Goal: Task Accomplishment & Management: Use online tool/utility

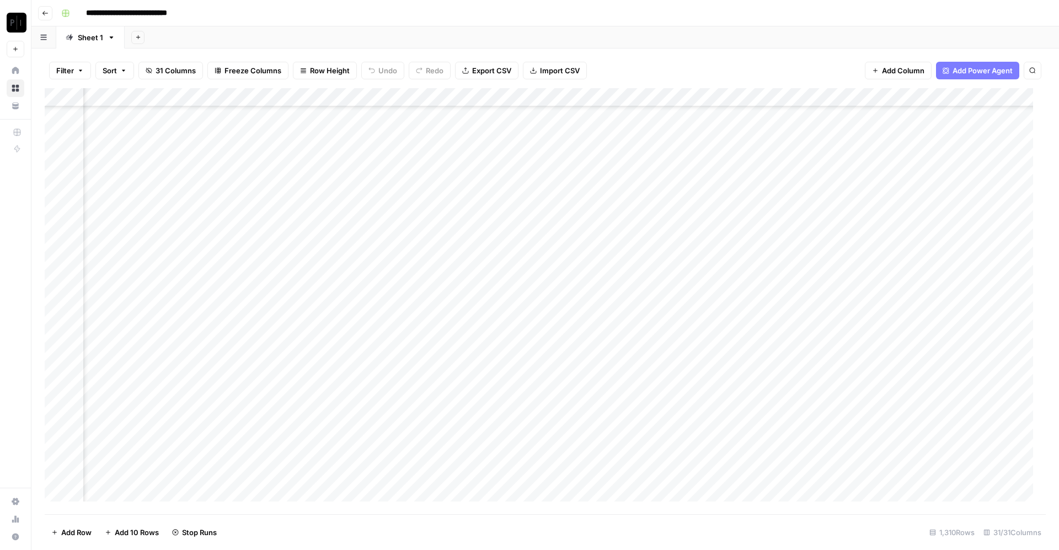
scroll to position [21363, 1140]
click at [488, 98] on div "Add Column" at bounding box center [545, 301] width 1001 height 426
click at [606, 45] on div "Add Sheet" at bounding box center [592, 37] width 934 height 22
click at [471, 291] on div "Add Column" at bounding box center [545, 301] width 1001 height 426
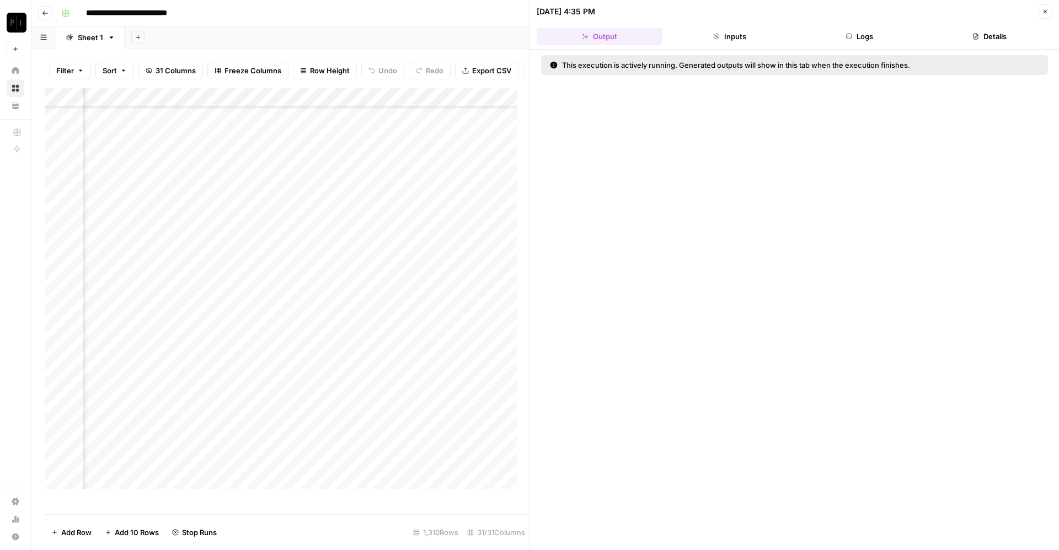
click at [873, 38] on button "Logs" at bounding box center [860, 37] width 126 height 18
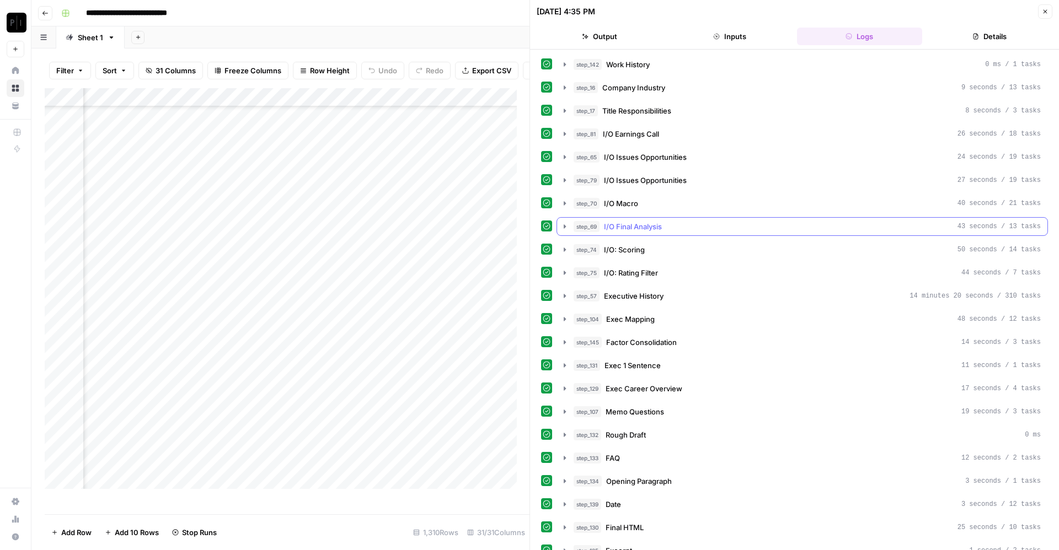
scroll to position [105, 0]
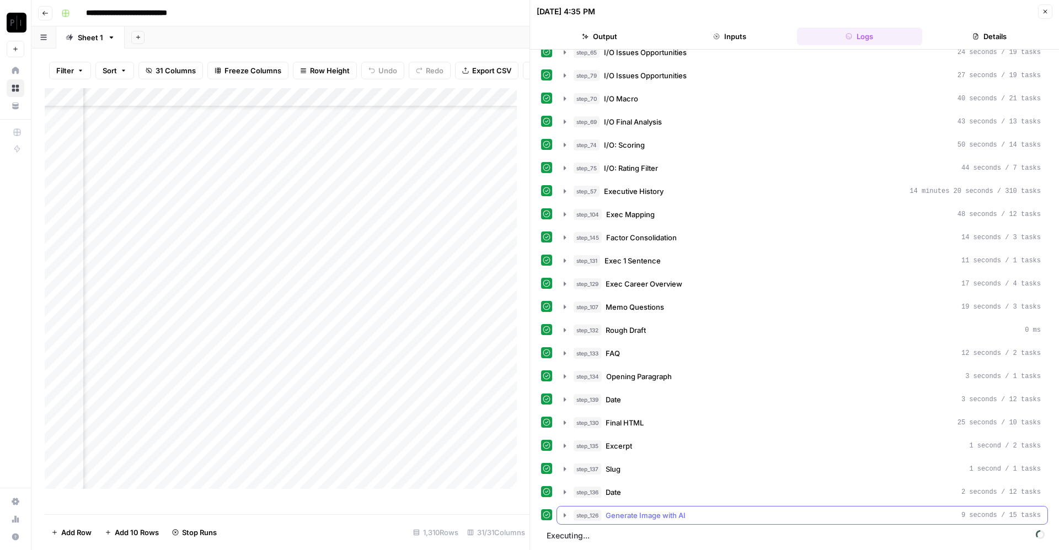
click at [664, 514] on span "Generate Image with AI" at bounding box center [645, 515] width 80 height 11
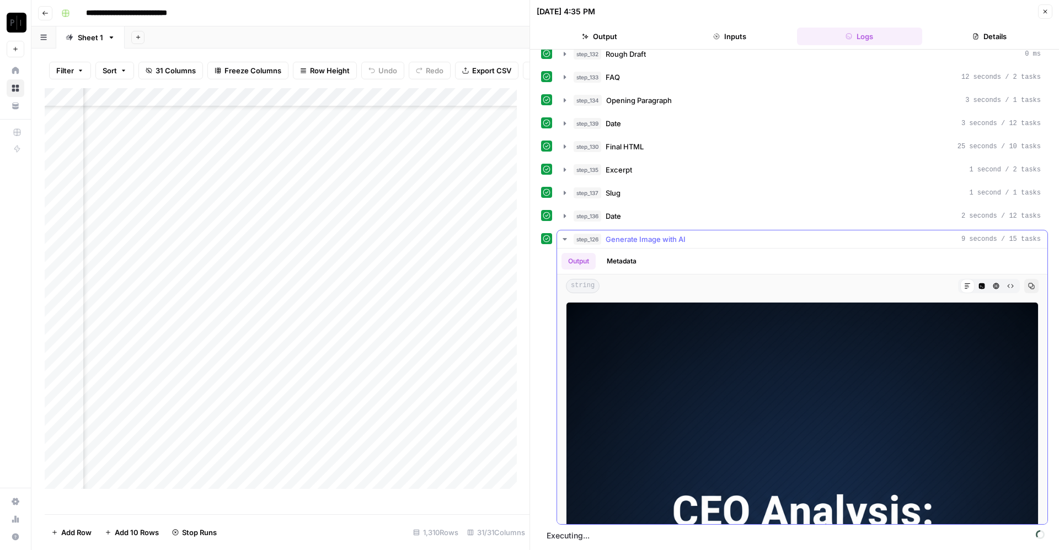
click at [646, 243] on span "Generate Image with AI" at bounding box center [645, 239] width 80 height 11
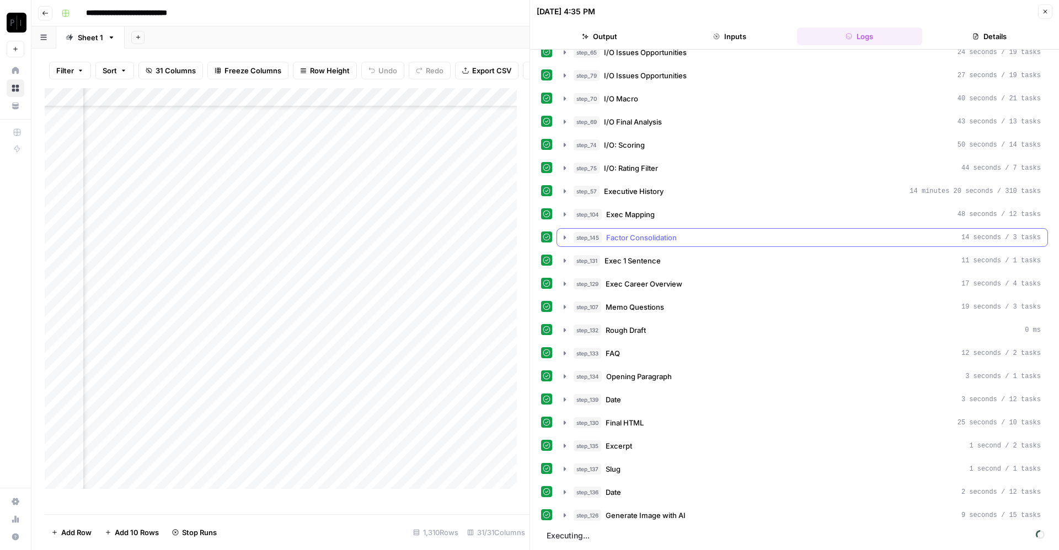
scroll to position [105, 0]
click at [471, 398] on div "Add Column" at bounding box center [287, 294] width 485 height 413
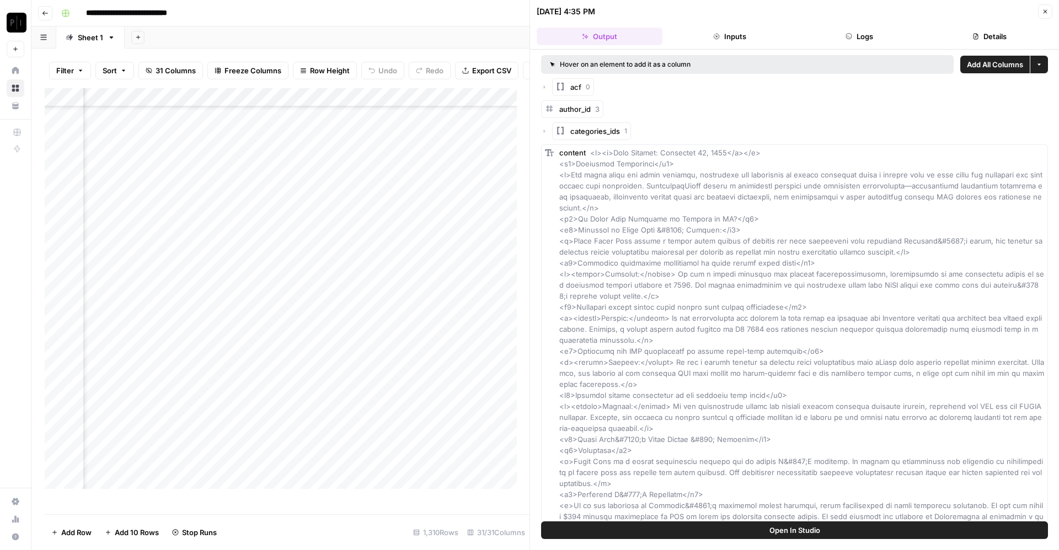
click at [856, 41] on button "Logs" at bounding box center [860, 37] width 126 height 18
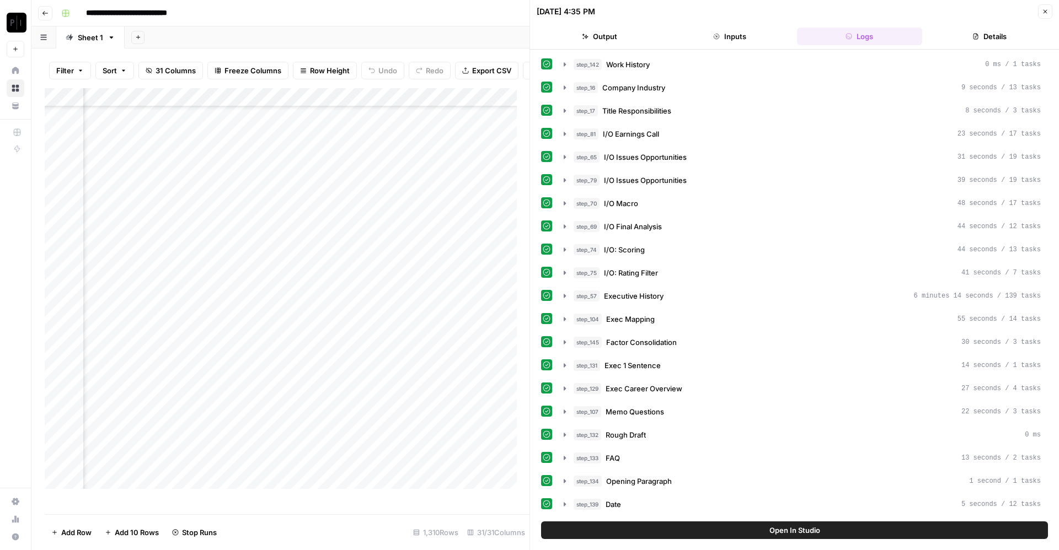
scroll to position [436, 0]
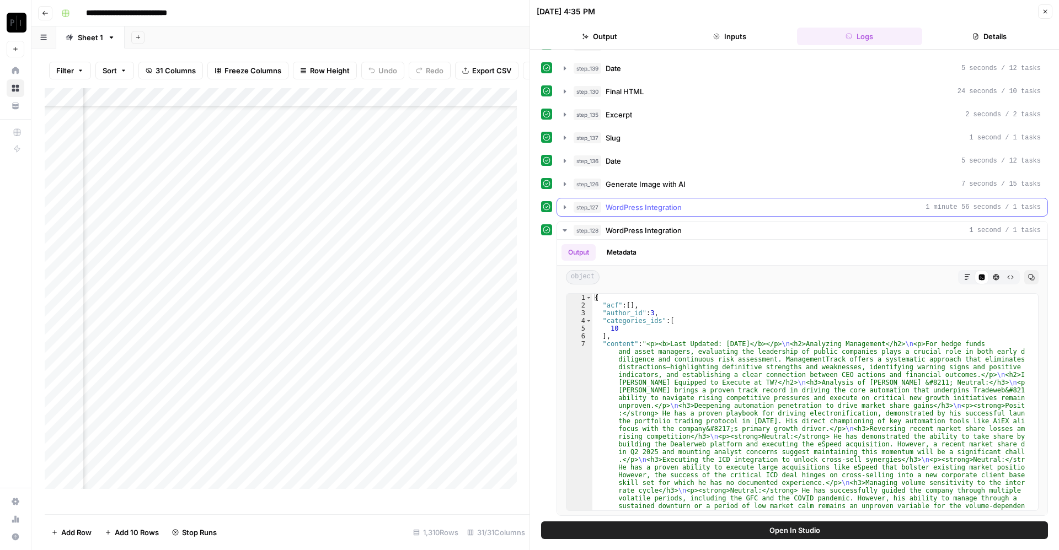
click at [690, 206] on div "step_127 WordPress Integration 1 minute 56 seconds / 1 tasks" at bounding box center [806, 207] width 467 height 11
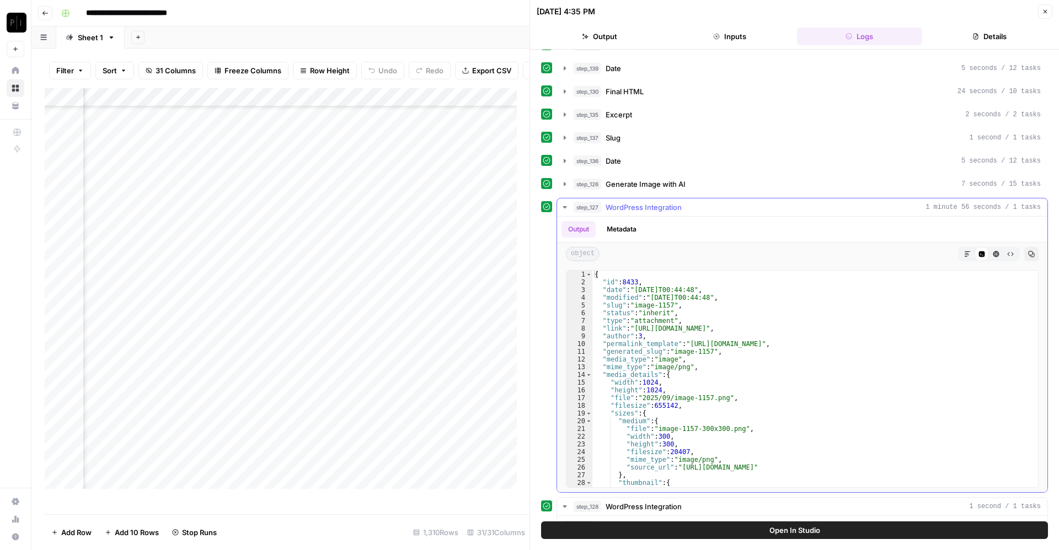
click at [690, 206] on div "step_127 WordPress Integration 1 minute 56 seconds / 1 tasks" at bounding box center [806, 207] width 467 height 11
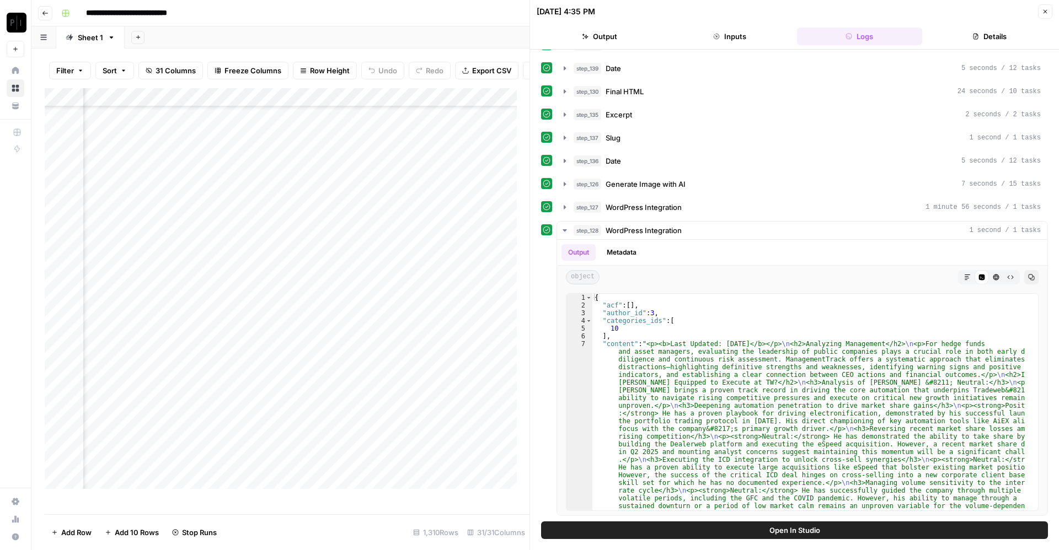
scroll to position [16947, 1155]
click at [1044, 17] on button "Close" at bounding box center [1045, 11] width 14 height 14
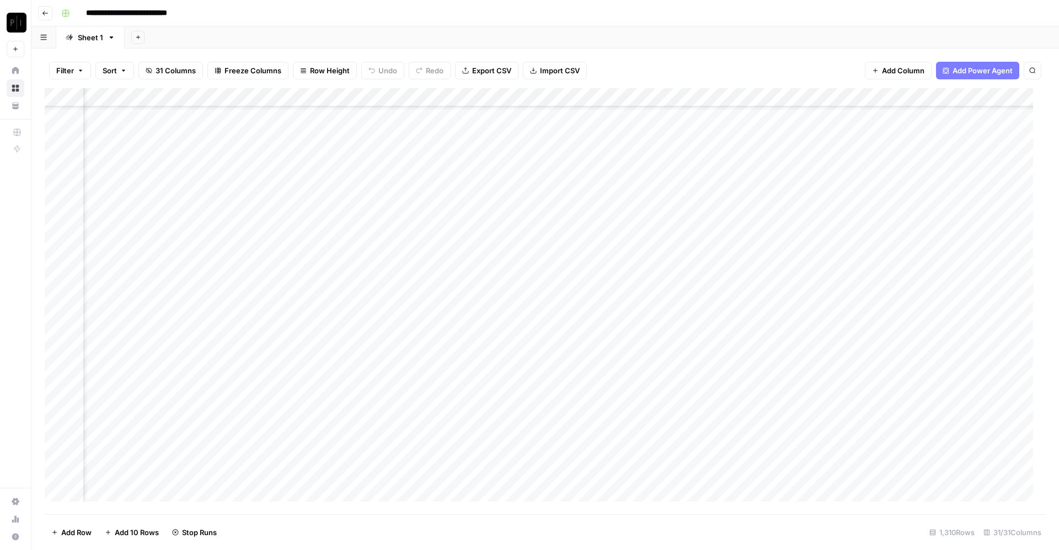
scroll to position [18163, 1155]
click at [484, 94] on div "Add Column" at bounding box center [545, 301] width 1001 height 426
click at [489, 98] on div "Add Column" at bounding box center [545, 301] width 1001 height 426
click at [542, 190] on span "Rows with Errors" at bounding box center [526, 192] width 69 height 11
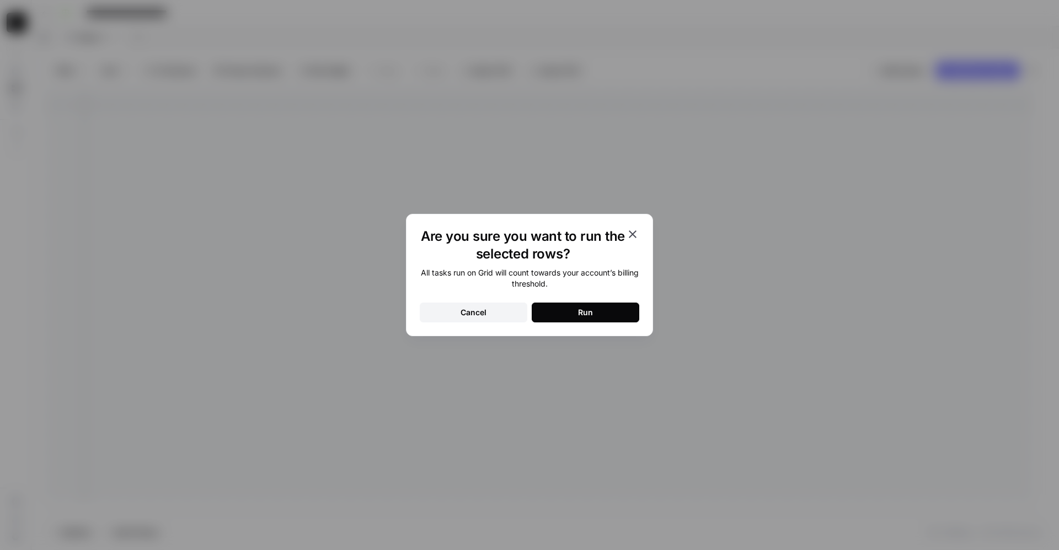
click at [589, 318] on button "Run" at bounding box center [585, 313] width 108 height 20
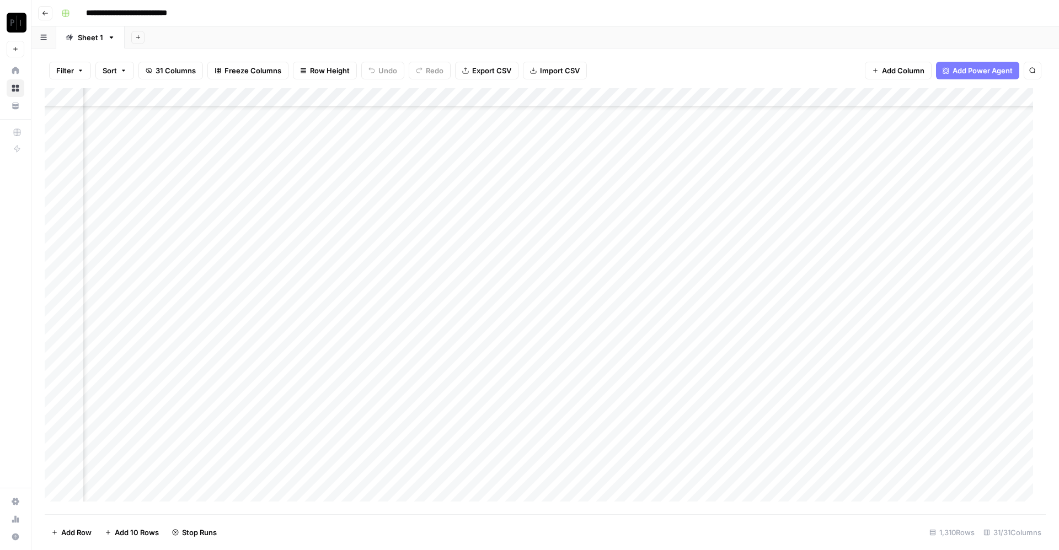
scroll to position [1930, 1155]
